Goal: Information Seeking & Learning: Learn about a topic

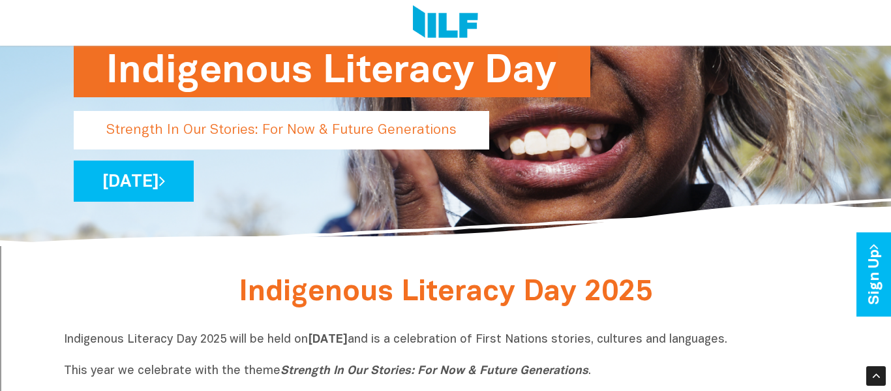
scroll to position [158, 0]
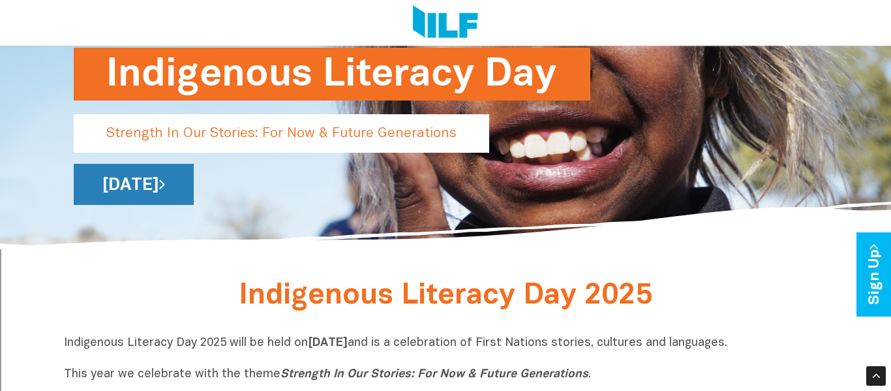
click at [194, 173] on link "[DATE]" at bounding box center [134, 184] width 120 height 41
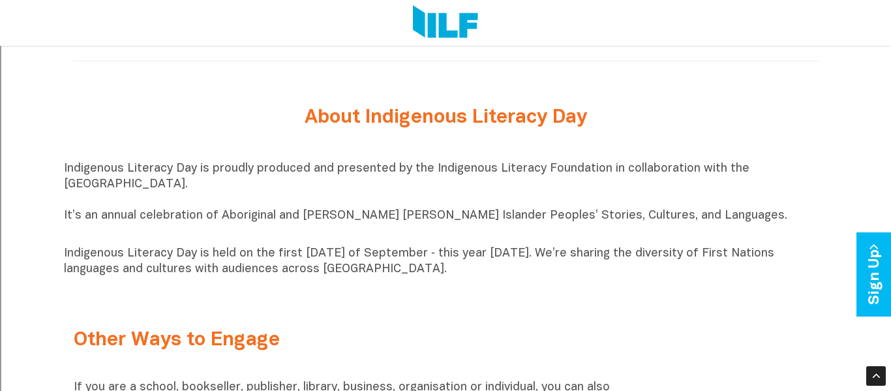
scroll to position [1307, 0]
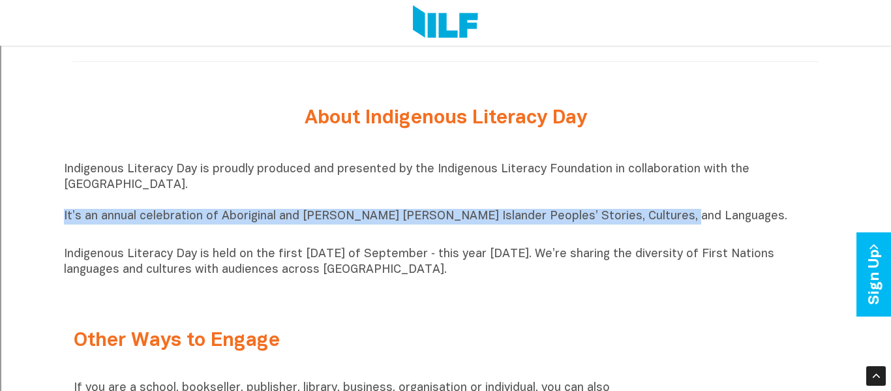
drag, startPoint x: 651, startPoint y: 216, endPoint x: 52, endPoint y: 212, distance: 598.9
copy p "It’s an annual celebration of Aboriginal and [PERSON_NAME] [PERSON_NAME] Island…"
